Goal: Information Seeking & Learning: Learn about a topic

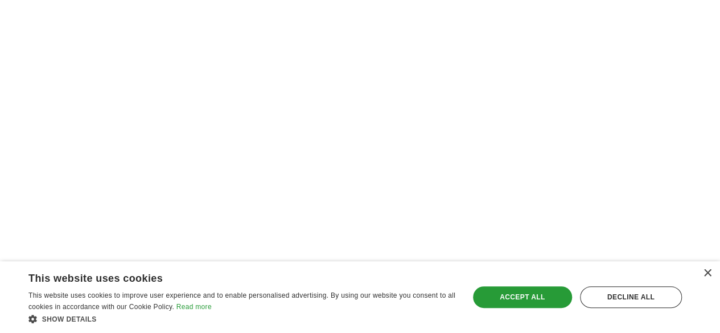
scroll to position [398, 0]
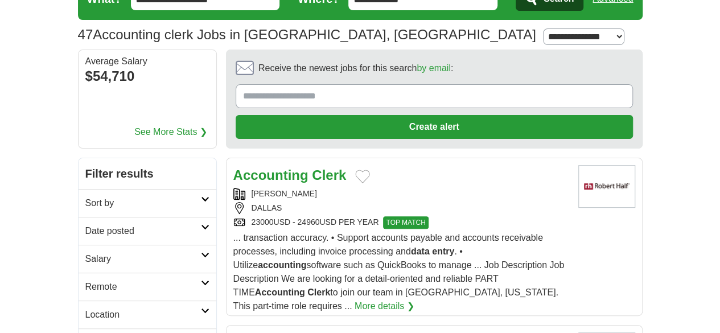
scroll to position [114, 0]
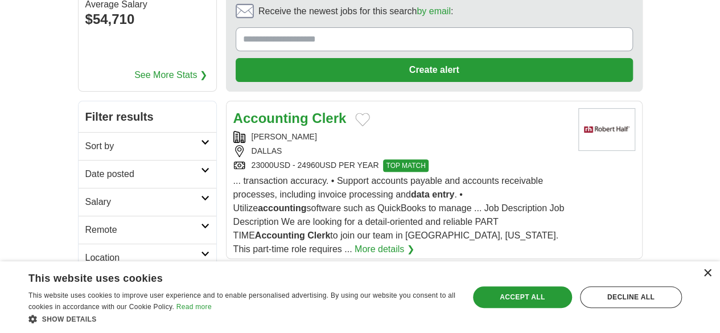
click at [707, 275] on div "×" at bounding box center [707, 273] width 9 height 9
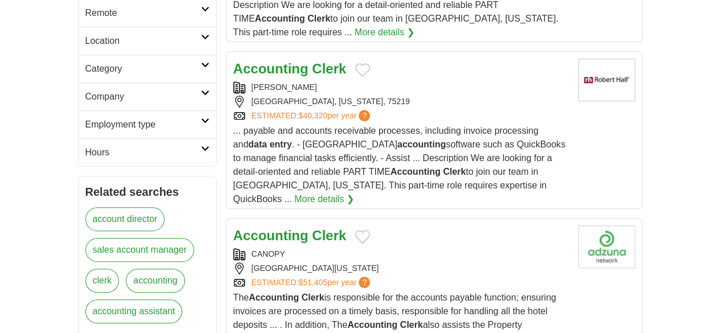
scroll to position [341, 0]
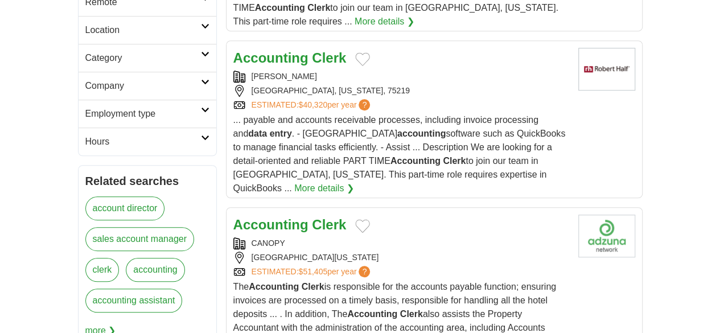
click at [312, 217] on strong "Clerk" at bounding box center [329, 224] width 34 height 15
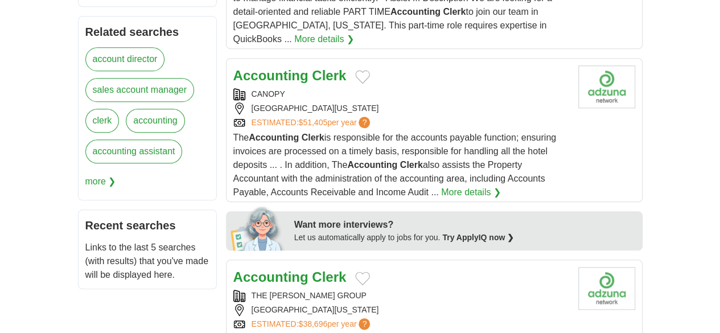
scroll to position [512, 0]
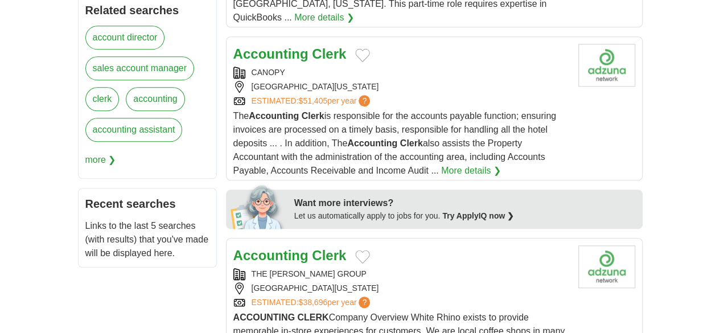
click at [238, 248] on strong "Accounting" at bounding box center [270, 255] width 75 height 15
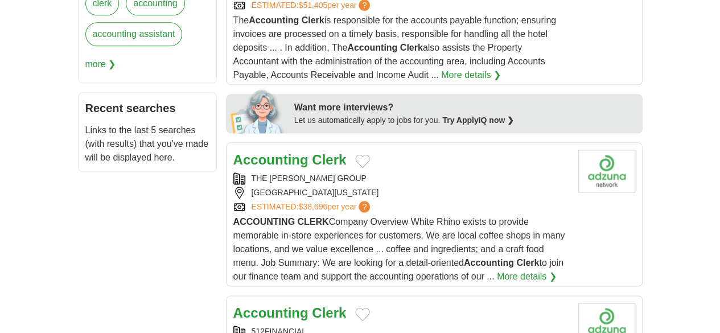
scroll to position [626, 0]
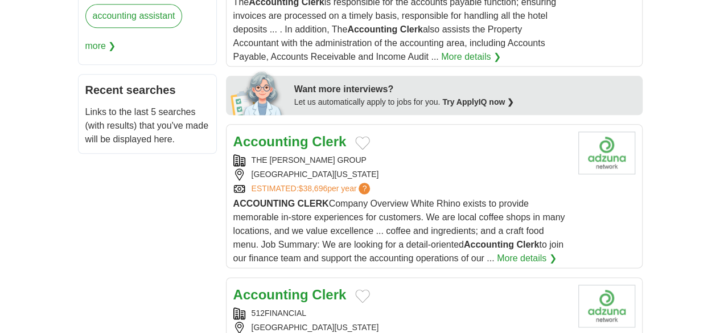
click at [256, 287] on strong "Accounting" at bounding box center [270, 294] width 75 height 15
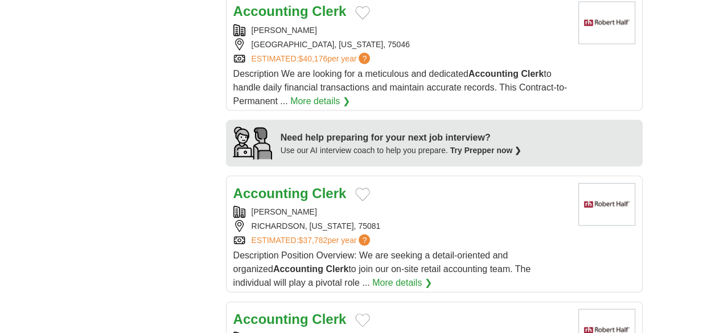
scroll to position [1081, 0]
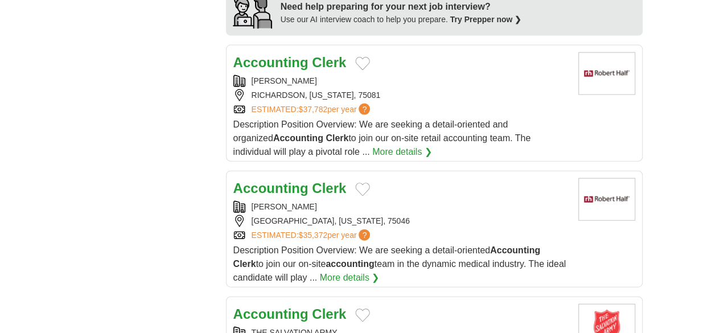
scroll to position [1195, 0]
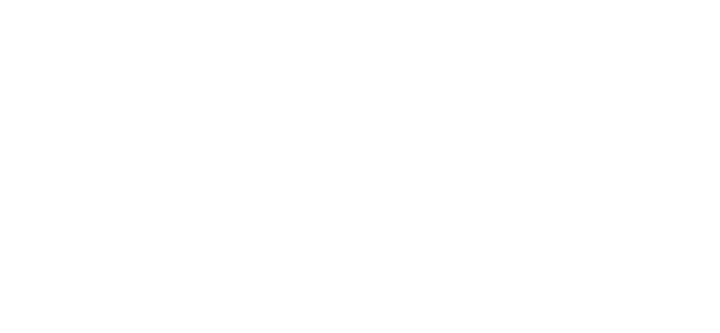
scroll to position [1821, 0]
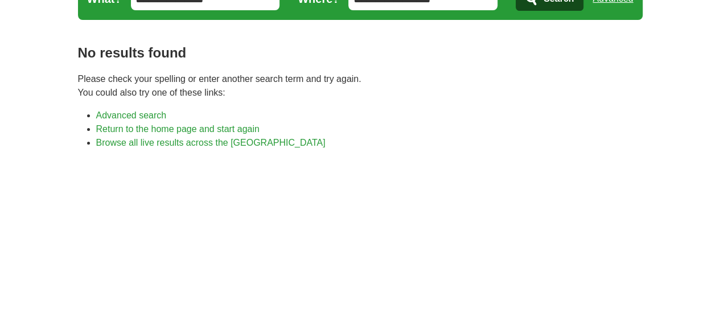
scroll to position [114, 0]
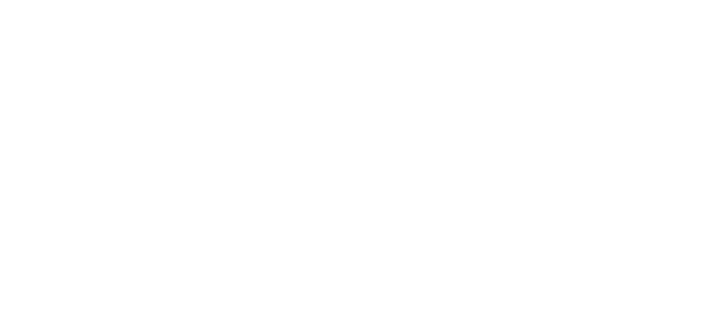
scroll to position [282, 0]
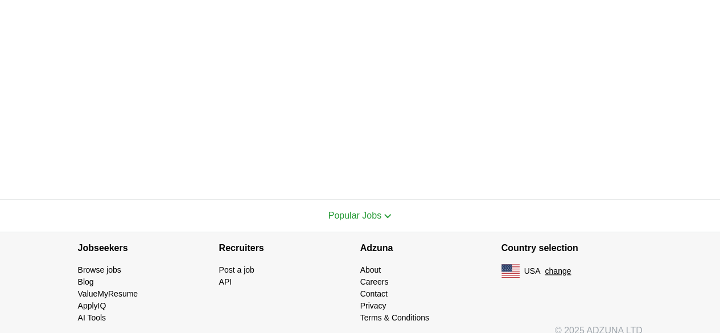
scroll to position [396, 0]
